Goal: Complete application form

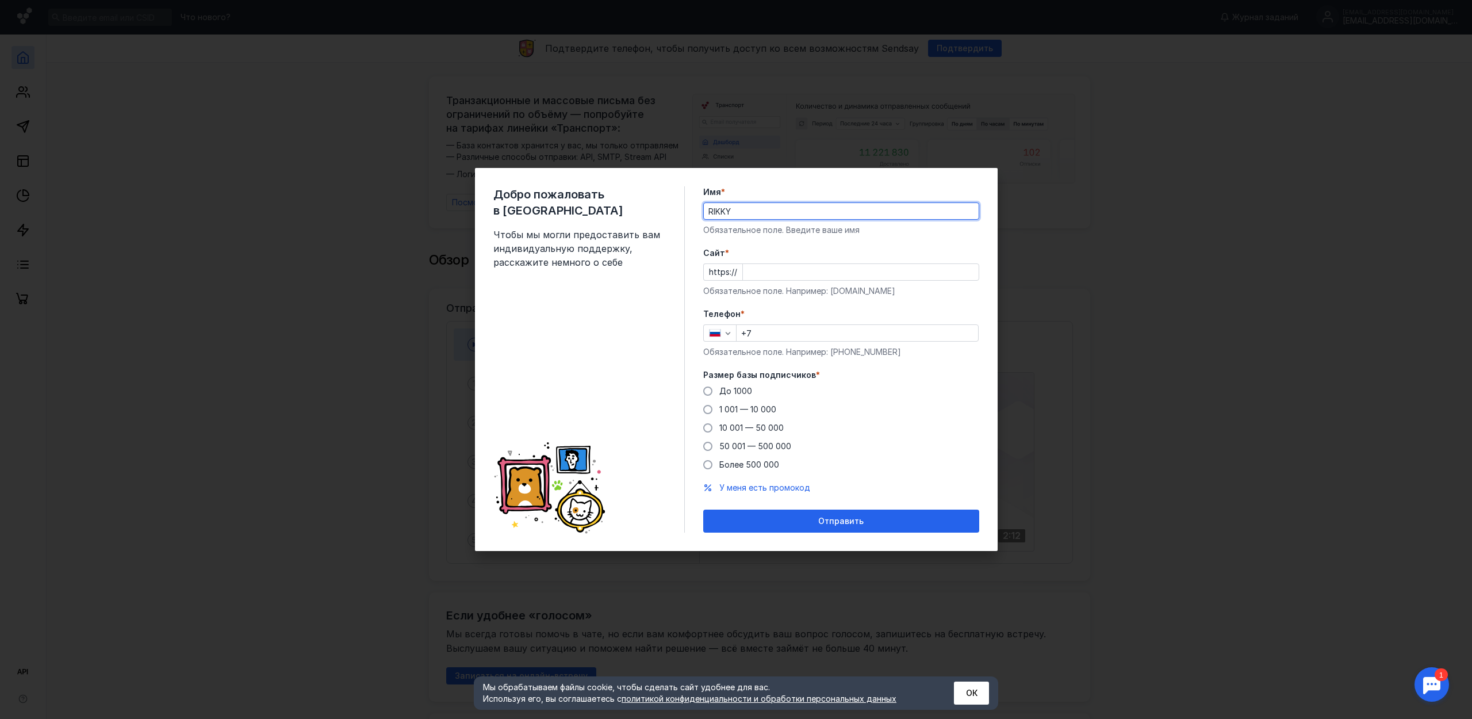
type input "RIKKY"
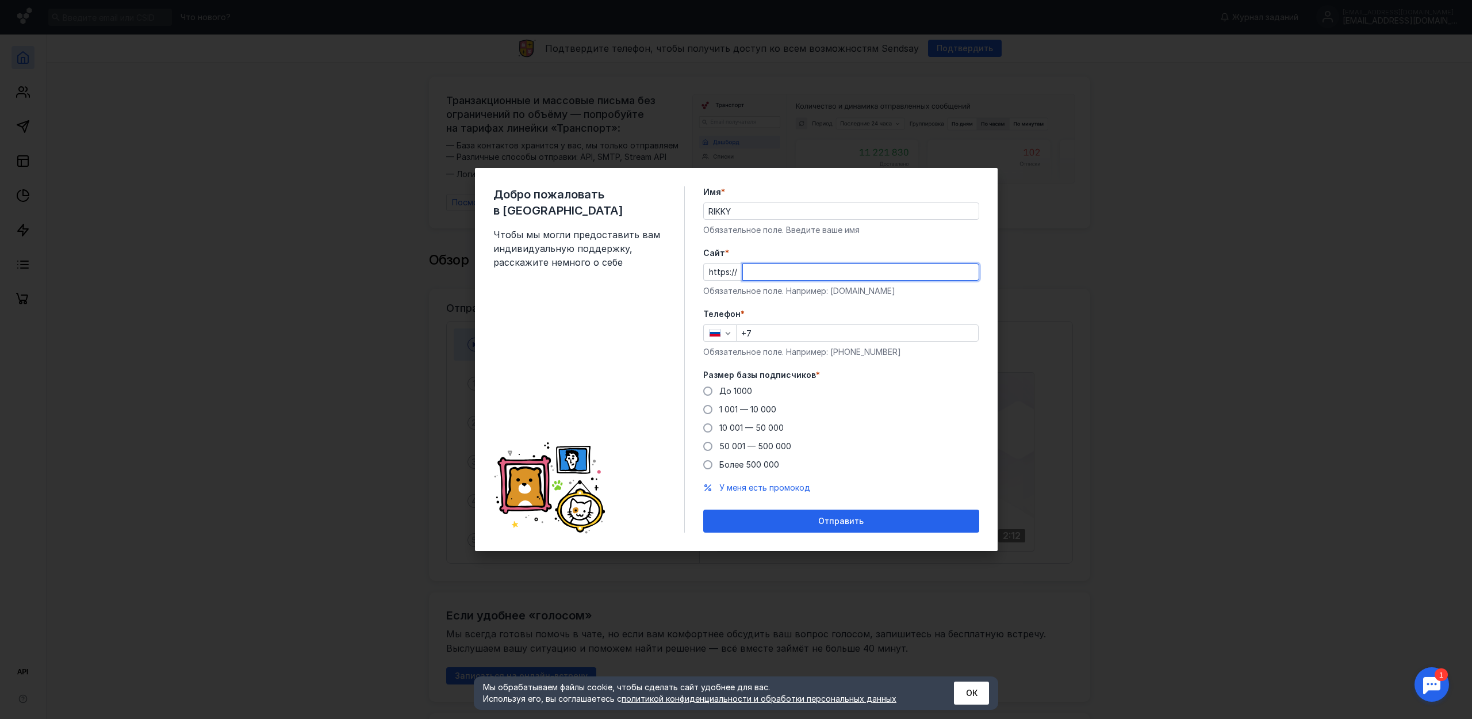
click at [1157, 405] on div "Добро пожаловать в Sendsay Чтобы мы могли предоставить вам индивидуальную подде…" at bounding box center [736, 359] width 1472 height 719
click at [1149, 410] on div "Добро пожаловать в Sendsay Чтобы мы могли предоставить вам индивидуальную подде…" at bounding box center [736, 359] width 1472 height 719
click at [775, 270] on input "Cайт *" at bounding box center [861, 272] width 236 height 16
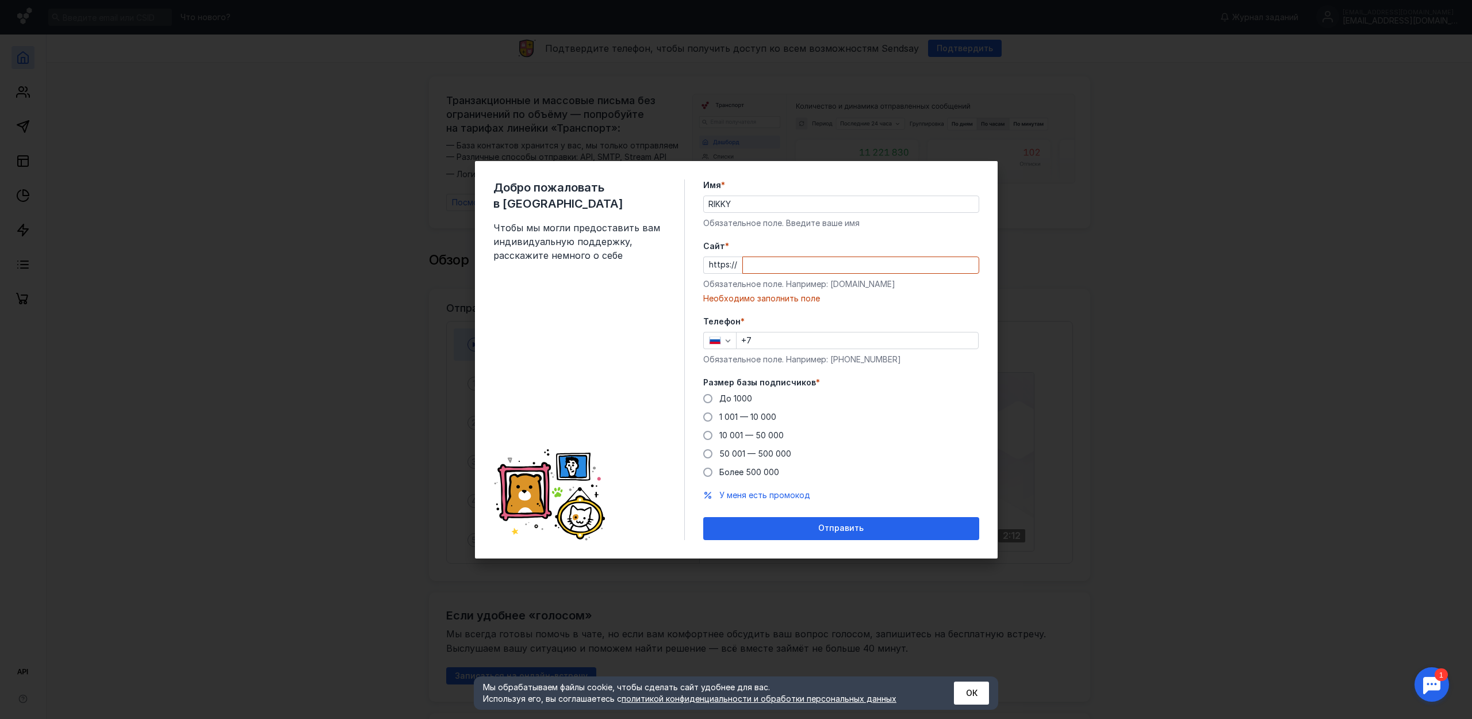
drag, startPoint x: 885, startPoint y: 291, endPoint x: 852, endPoint y: 292, distance: 32.8
click at [852, 292] on div "Cайт * https:// Обязательное поле. Например: [DOMAIN_NAME] Необходимо заполнить…" at bounding box center [841, 272] width 276 height 64
drag, startPoint x: 830, startPoint y: 283, endPoint x: 879, endPoint y: 283, distance: 48.9
click at [879, 283] on div "Обязательное поле. Например: [DOMAIN_NAME]" at bounding box center [841, 284] width 276 height 12
copy div "[DOMAIN_NAME]"
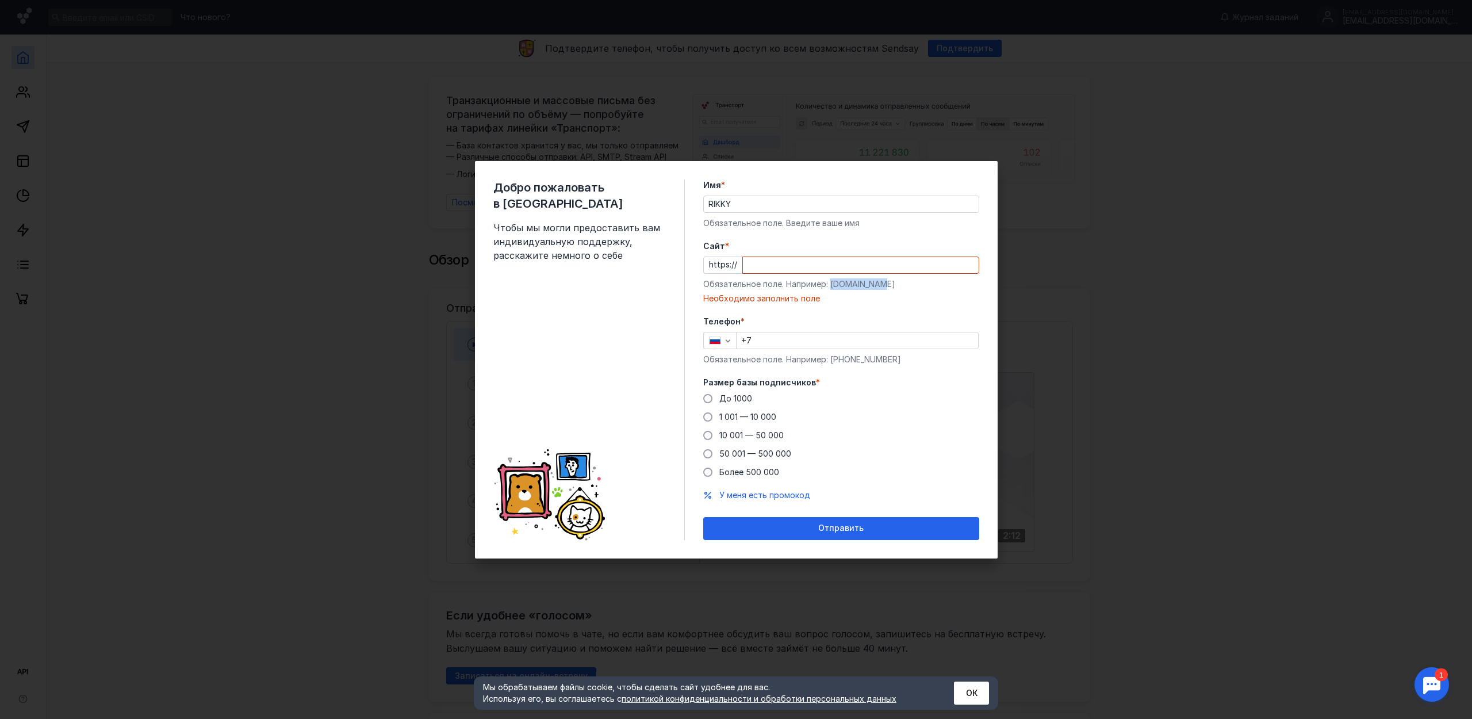
click at [772, 267] on input "Cайт *" at bounding box center [861, 265] width 236 height 16
paste input "[DOMAIN_NAME]"
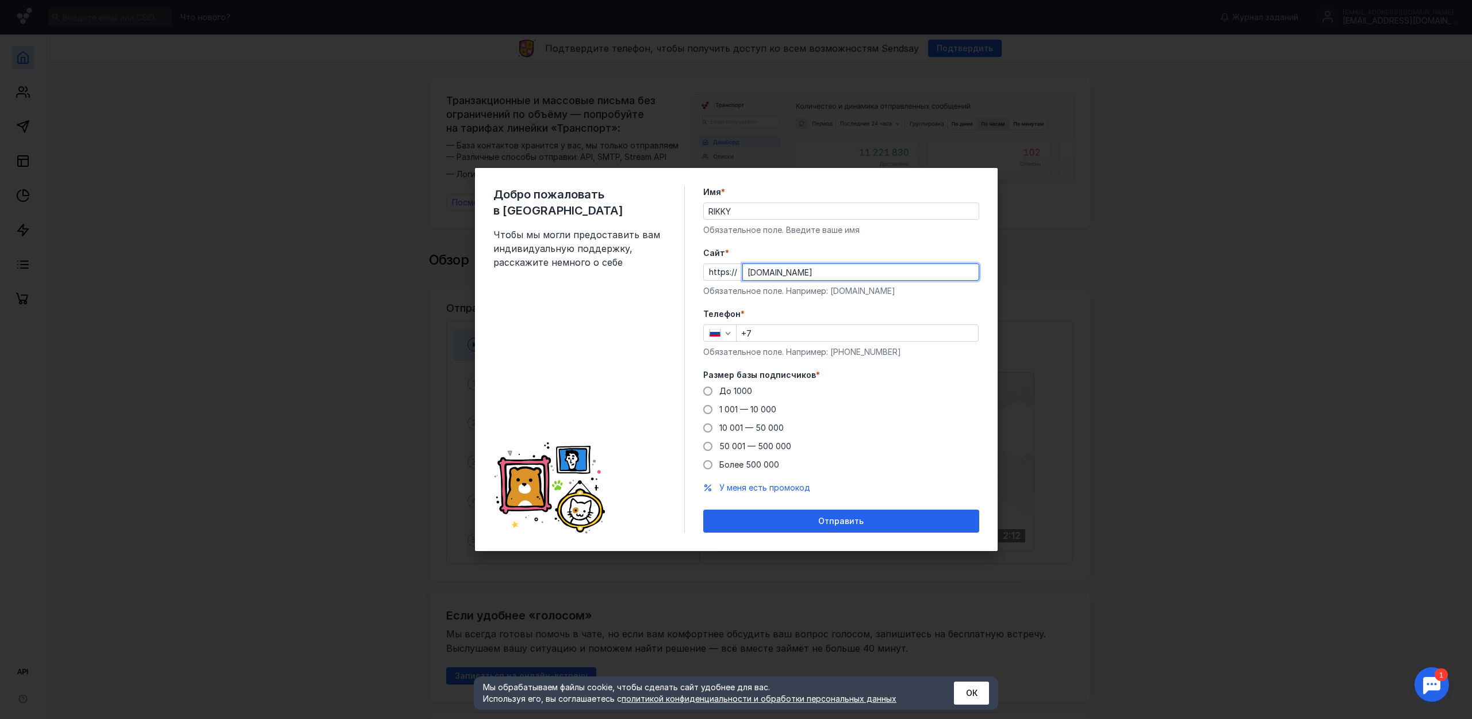
type input "[DOMAIN_NAME]"
click at [779, 336] on input "+7" at bounding box center [858, 333] width 242 height 16
type input "[PHONE_NUMBER]"
click at [739, 388] on span "До 1000" at bounding box center [735, 391] width 33 height 10
click at [0, 0] on input "До 1000" at bounding box center [0, 0] width 0 height 0
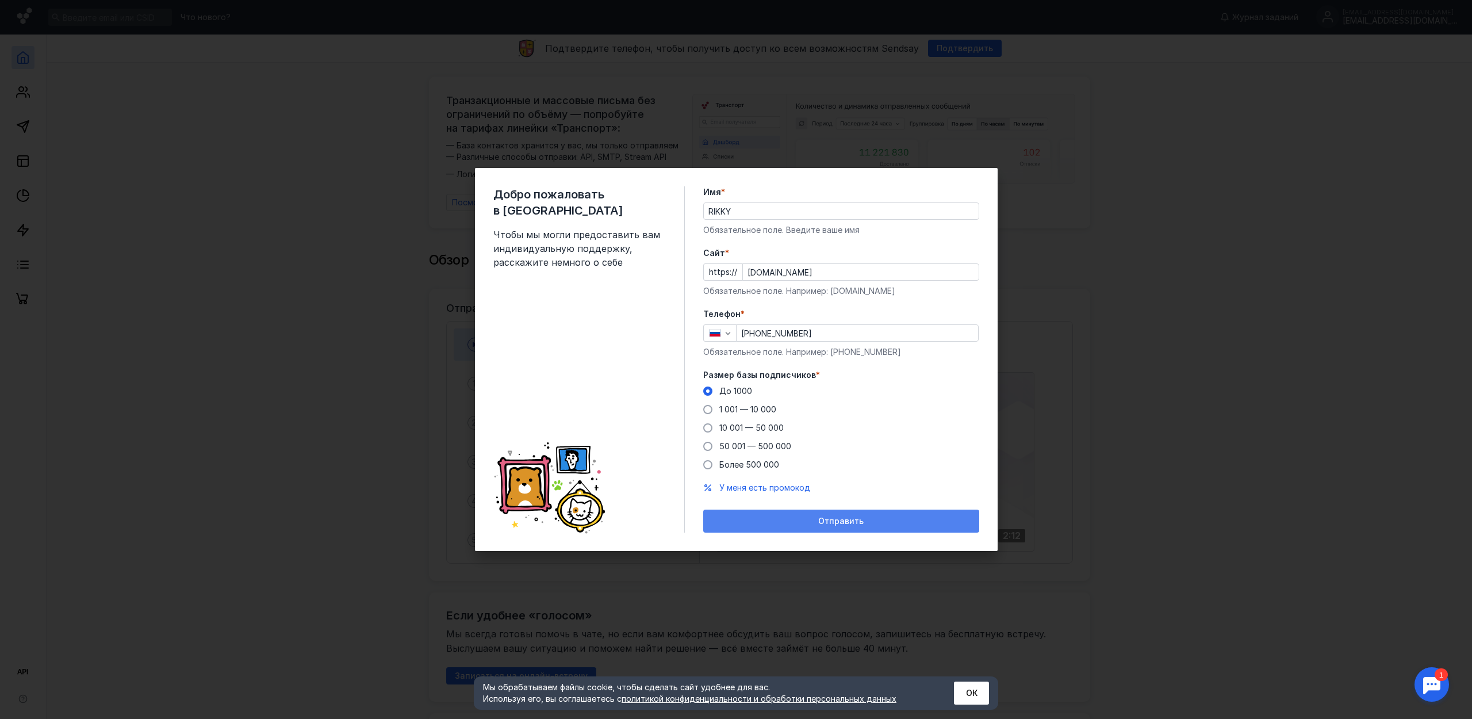
click at [868, 516] on div "Отправить" at bounding box center [841, 521] width 265 height 10
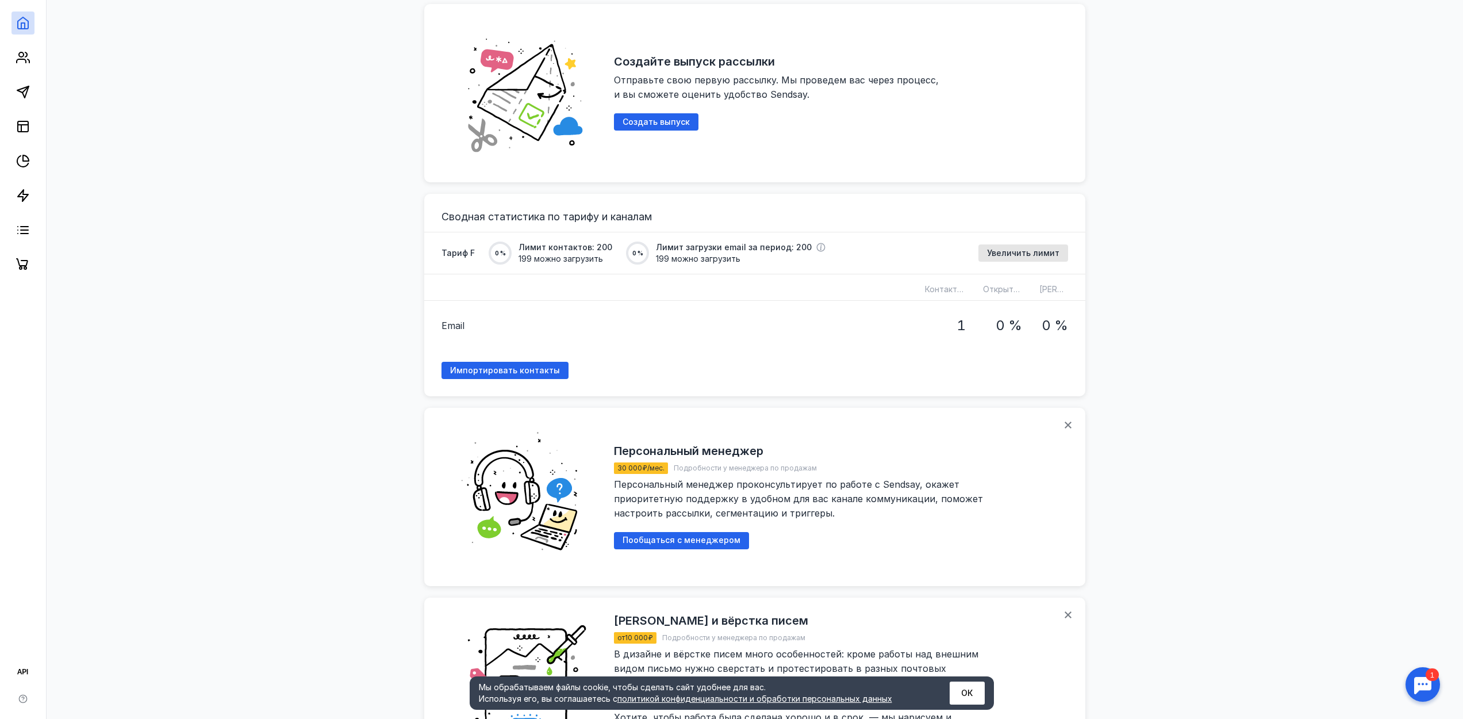
scroll to position [1077, 0]
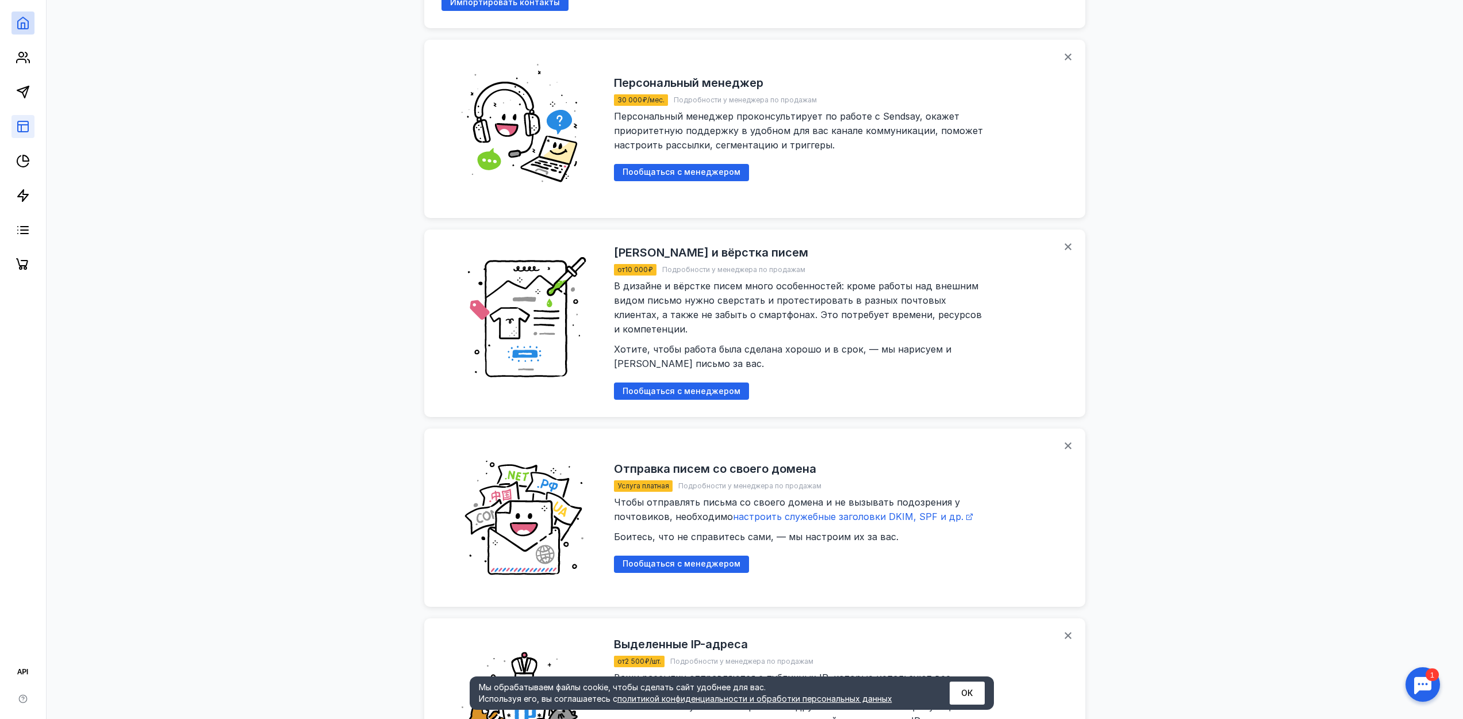
click at [30, 124] on link at bounding box center [23, 126] width 23 height 23
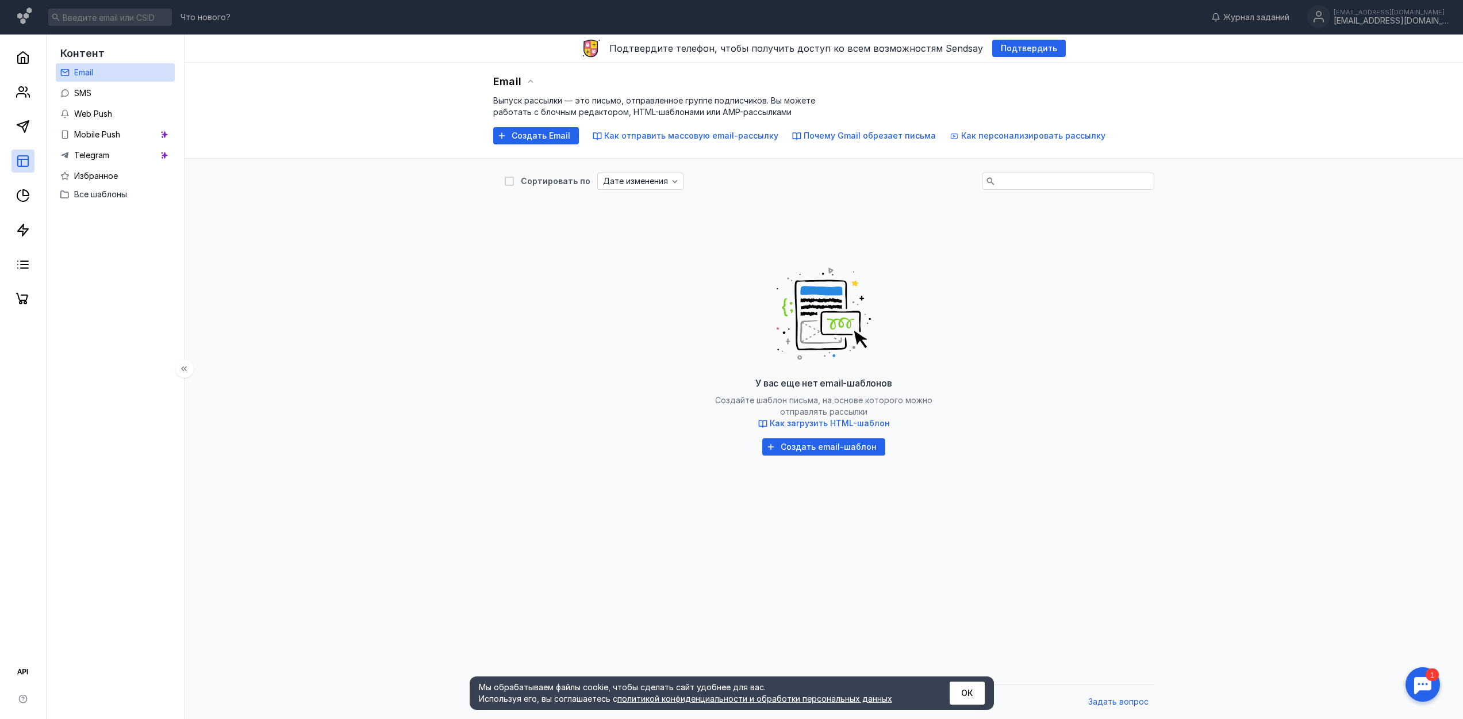
click at [100, 80] on link "Email" at bounding box center [115, 72] width 119 height 18
click at [835, 449] on span "Создать email-шаблон" at bounding box center [829, 447] width 96 height 10
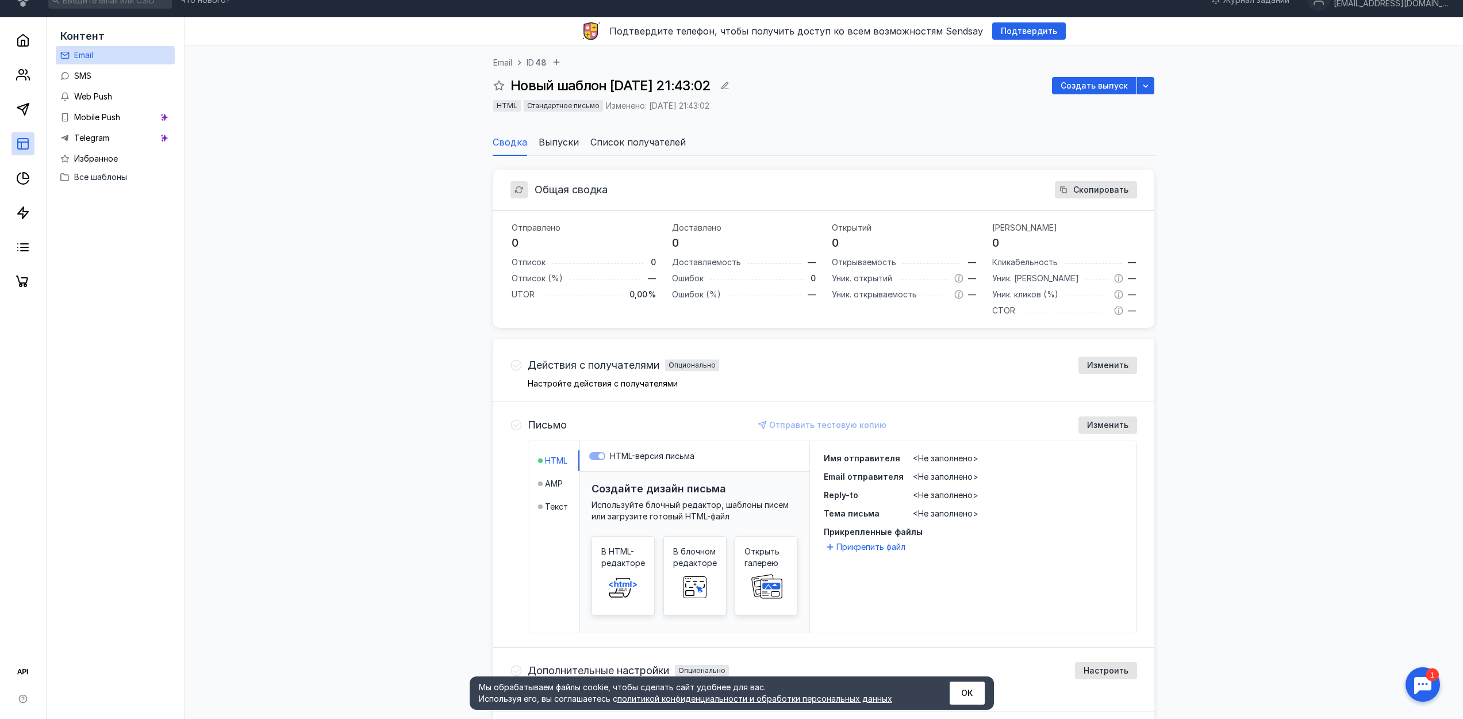
scroll to position [47, 0]
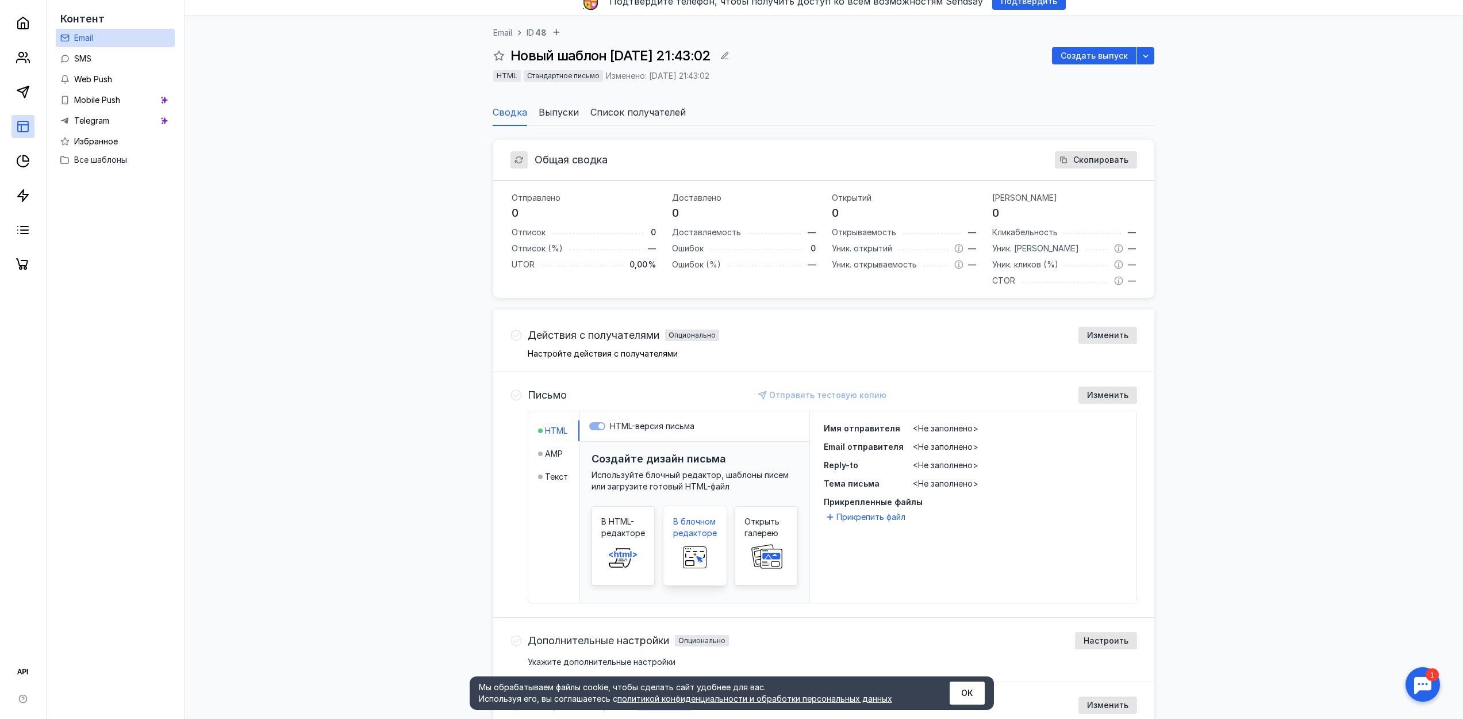
click at [703, 538] on span "В блочном редакторе" at bounding box center [695, 527] width 44 height 23
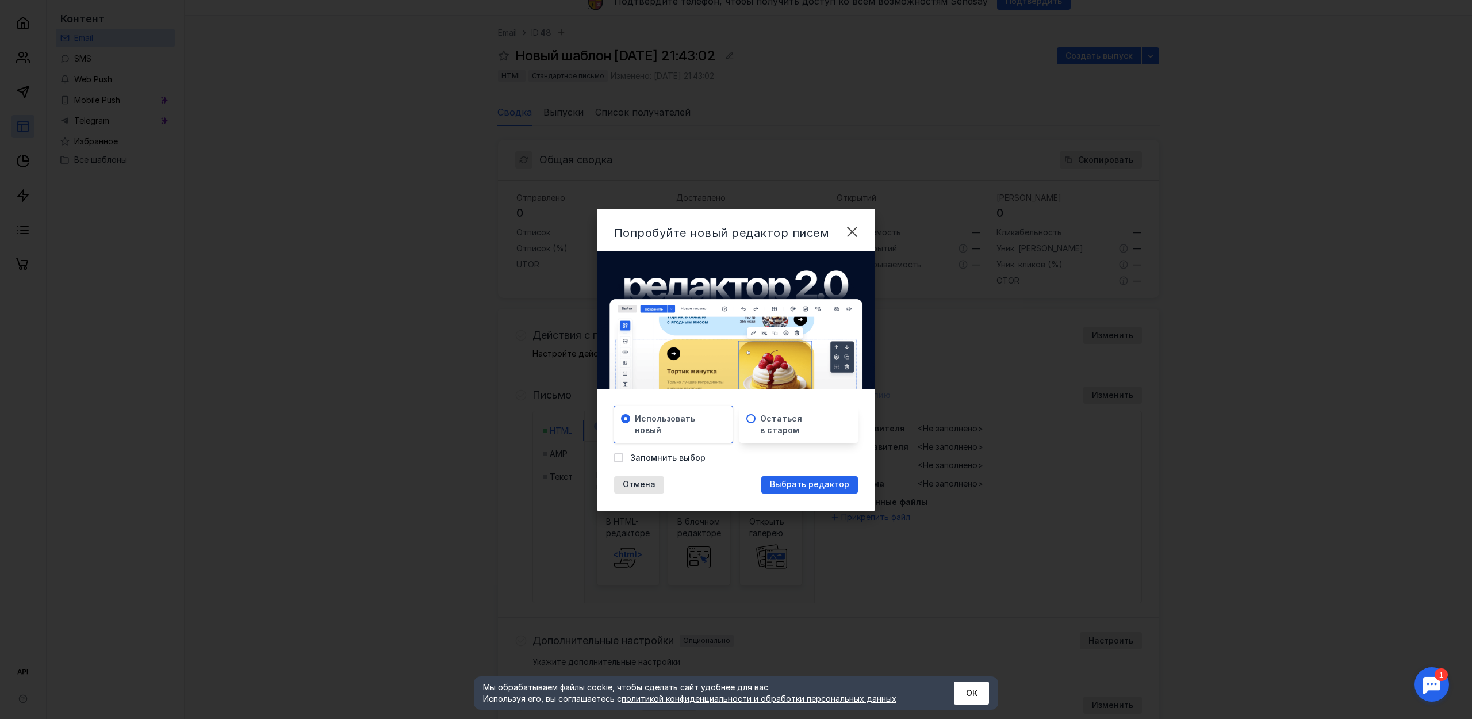
click at [781, 420] on span "Остаться в старом" at bounding box center [781, 424] width 42 height 23
click at [825, 489] on div "Выбрать редактор" at bounding box center [809, 484] width 97 height 17
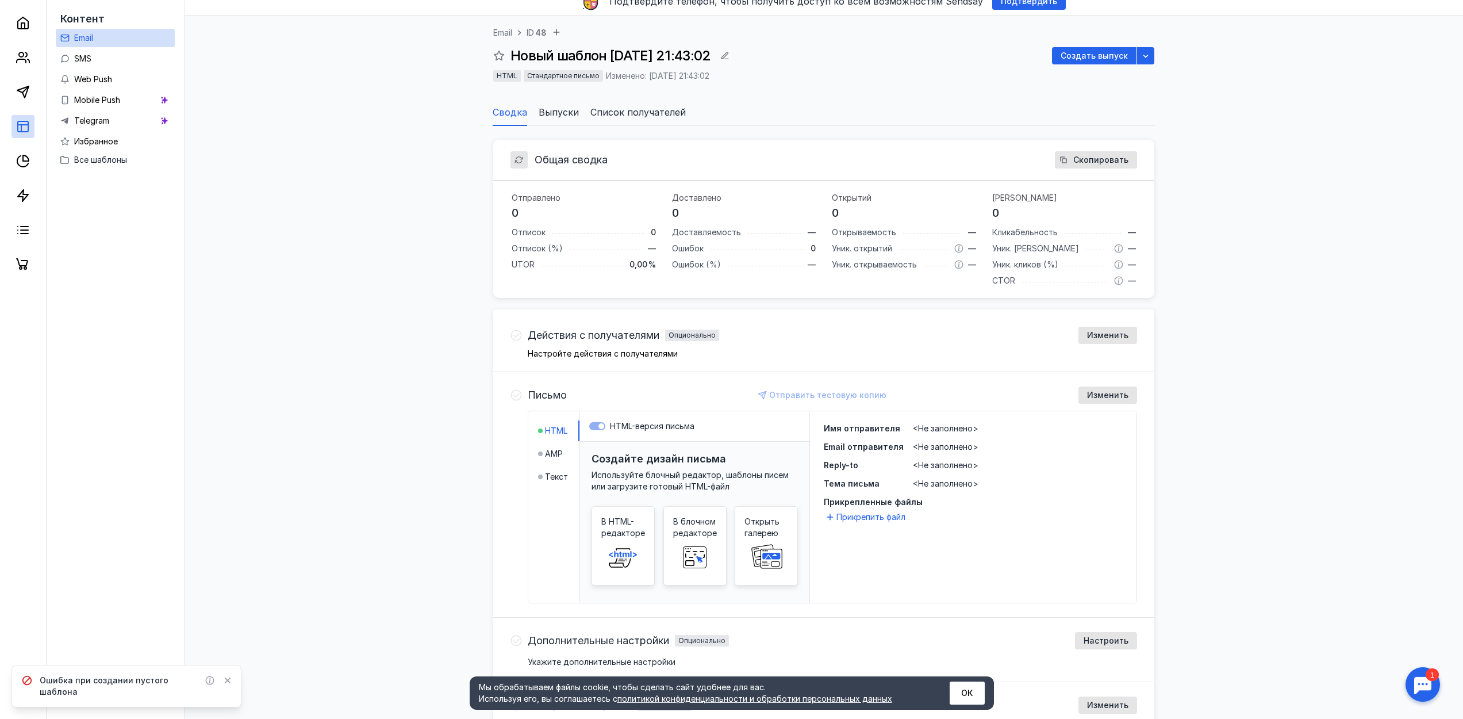
scroll to position [127, 0]
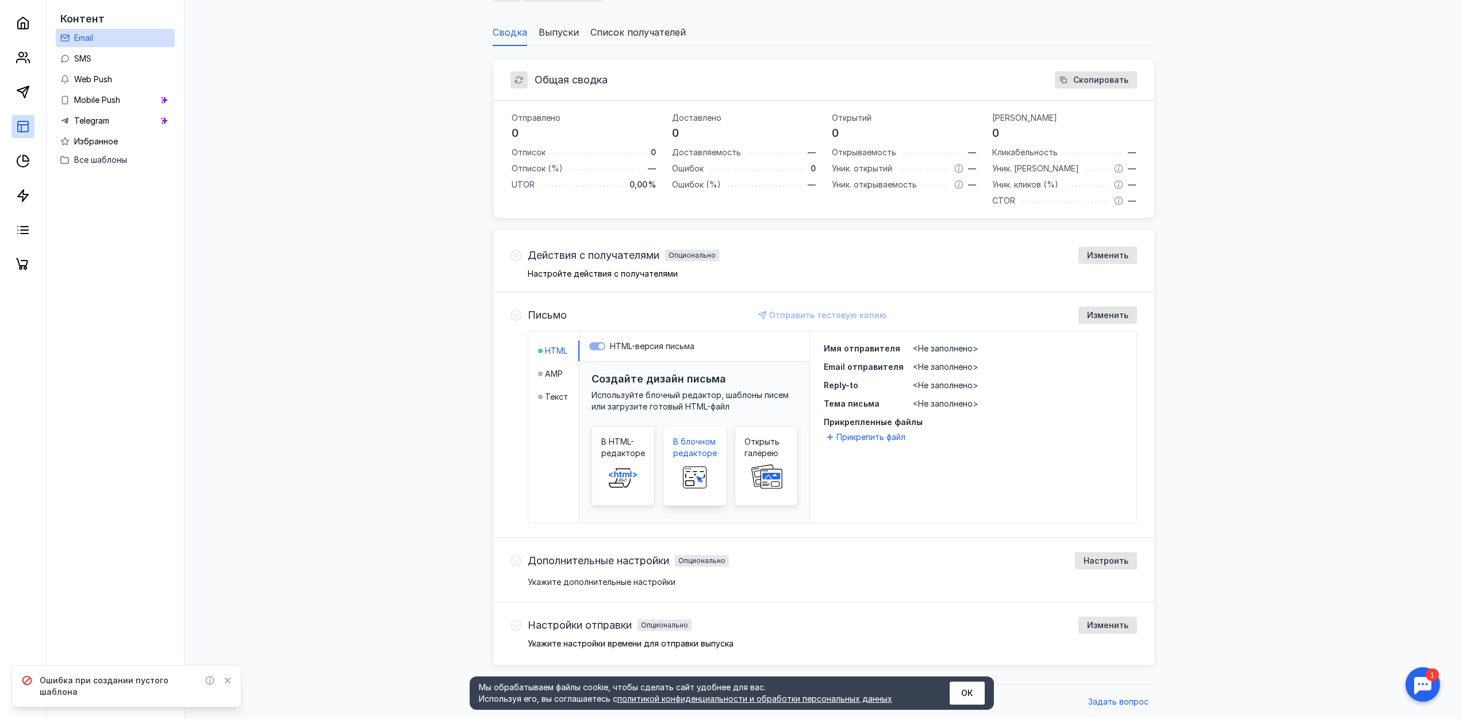
click at [702, 471] on rect at bounding box center [694, 477] width 23 height 21
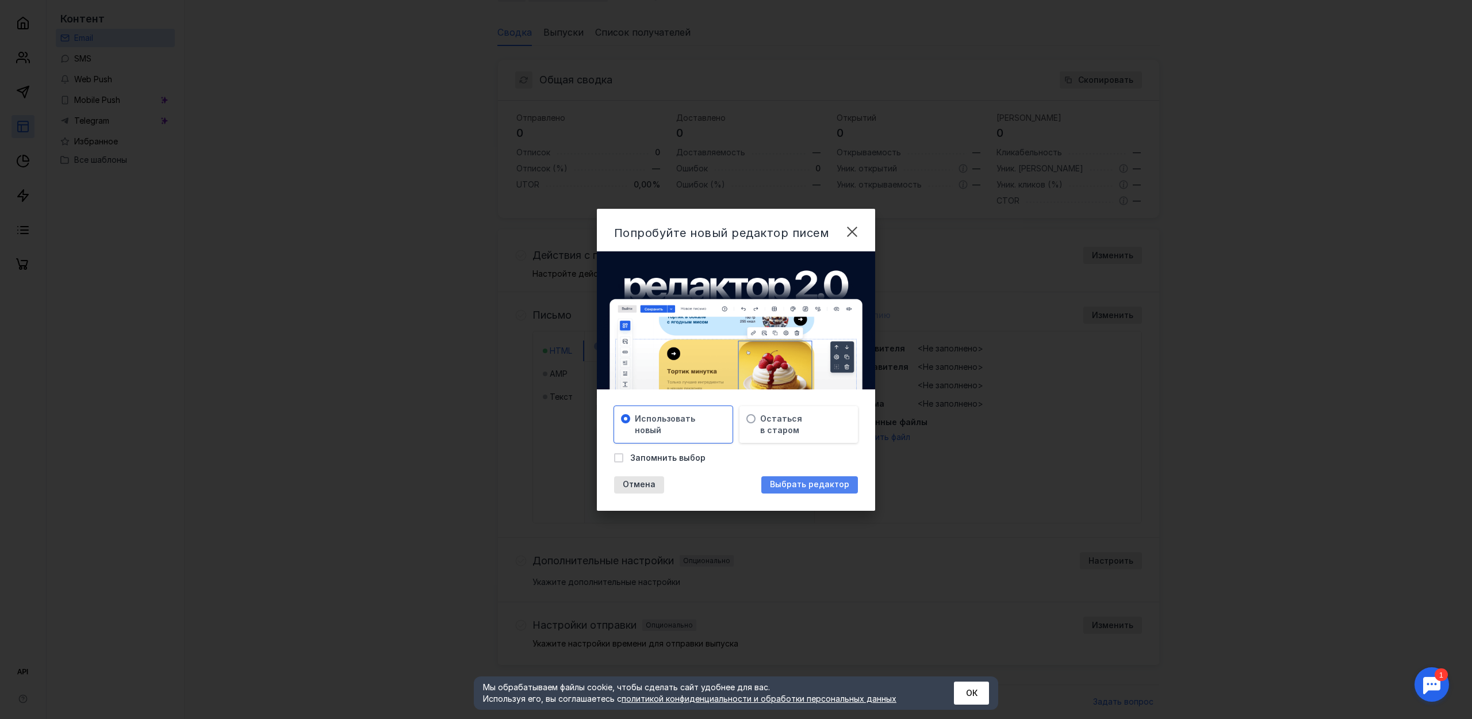
click at [793, 485] on span "Выбрать редактор" at bounding box center [809, 485] width 79 height 10
